Goal: Navigation & Orientation: Find specific page/section

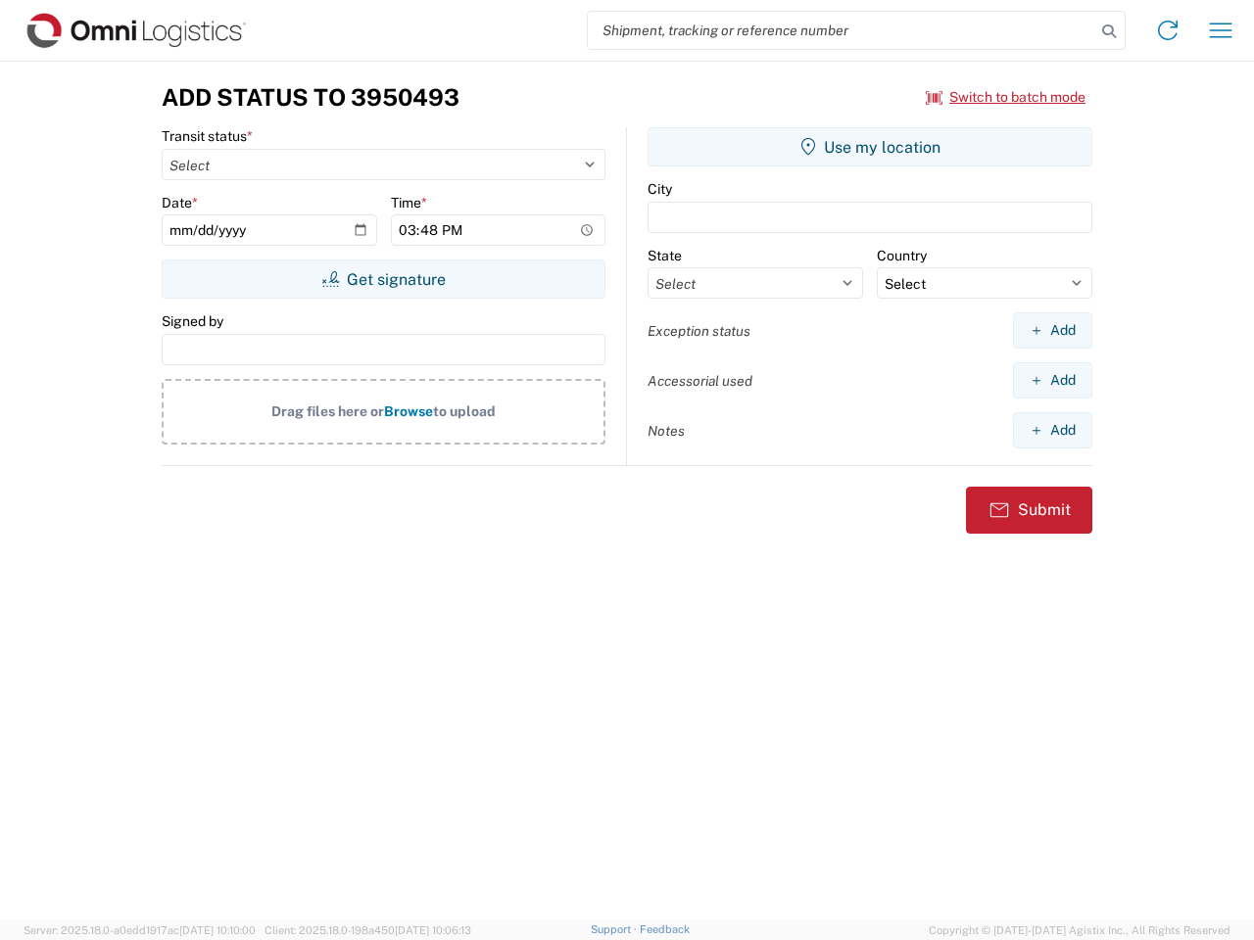
click at [842, 30] on input "search" at bounding box center [841, 30] width 507 height 37
click at [1109, 31] on icon at bounding box center [1108, 31] width 27 height 27
click at [1168, 30] on icon at bounding box center [1167, 30] width 31 height 31
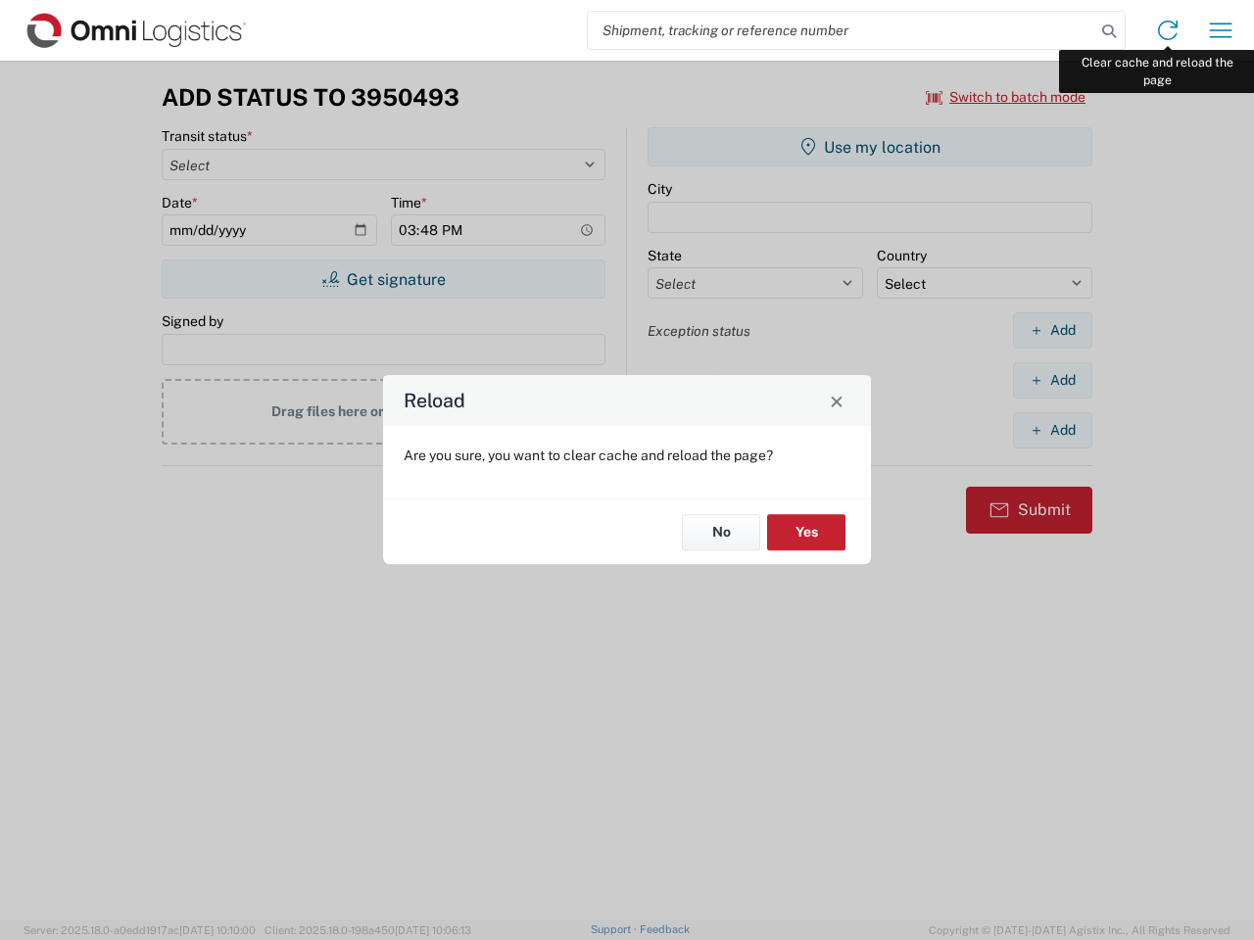
click at [1221, 30] on div "Reload Are you sure, you want to clear cache and reload the page? No Yes" at bounding box center [627, 470] width 1254 height 940
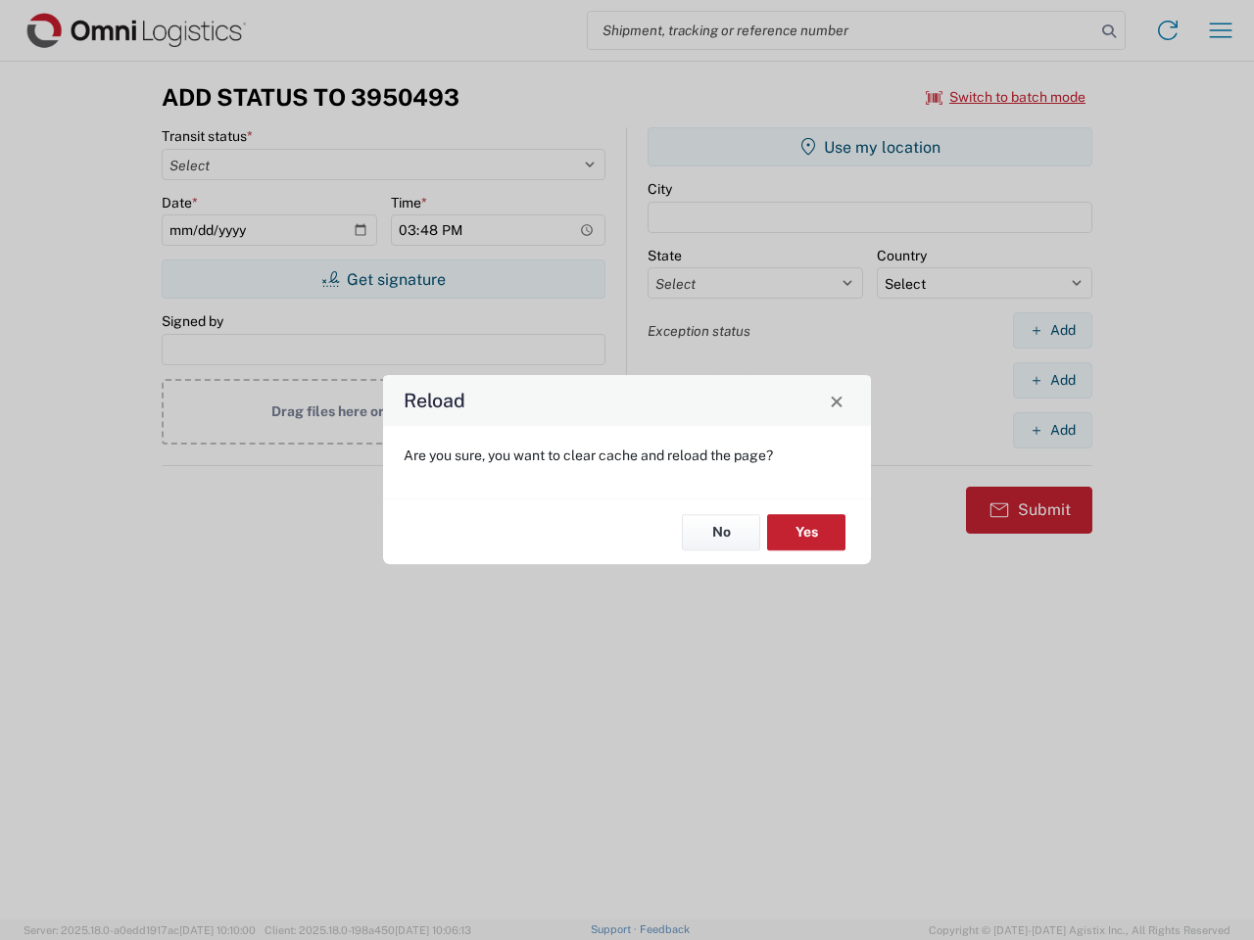
click at [1006, 97] on div "Reload Are you sure, you want to clear cache and reload the page? No Yes" at bounding box center [627, 470] width 1254 height 940
click at [383, 279] on div "Reload Are you sure, you want to clear cache and reload the page? No Yes" at bounding box center [627, 470] width 1254 height 940
click at [870, 147] on div "Reload Are you sure, you want to clear cache and reload the page? No Yes" at bounding box center [627, 470] width 1254 height 940
click at [1052, 330] on div "Reload Are you sure, you want to clear cache and reload the page? No Yes" at bounding box center [627, 470] width 1254 height 940
click at [1052, 380] on div "Reload Are you sure, you want to clear cache and reload the page? No Yes" at bounding box center [627, 470] width 1254 height 940
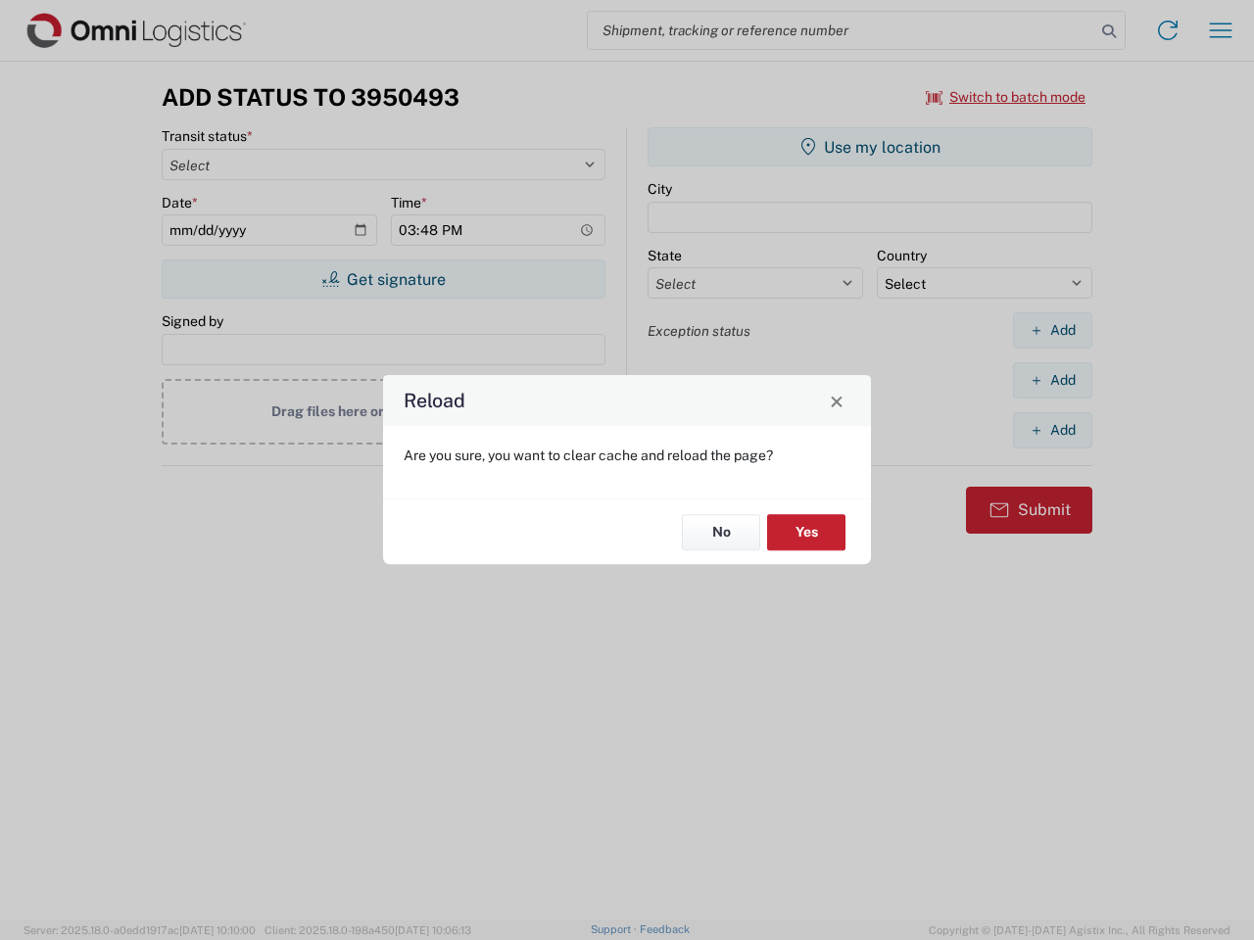
click at [1052, 430] on div "Reload Are you sure, you want to clear cache and reload the page? No Yes" at bounding box center [627, 470] width 1254 height 940
